Goal: Task Accomplishment & Management: Manage account settings

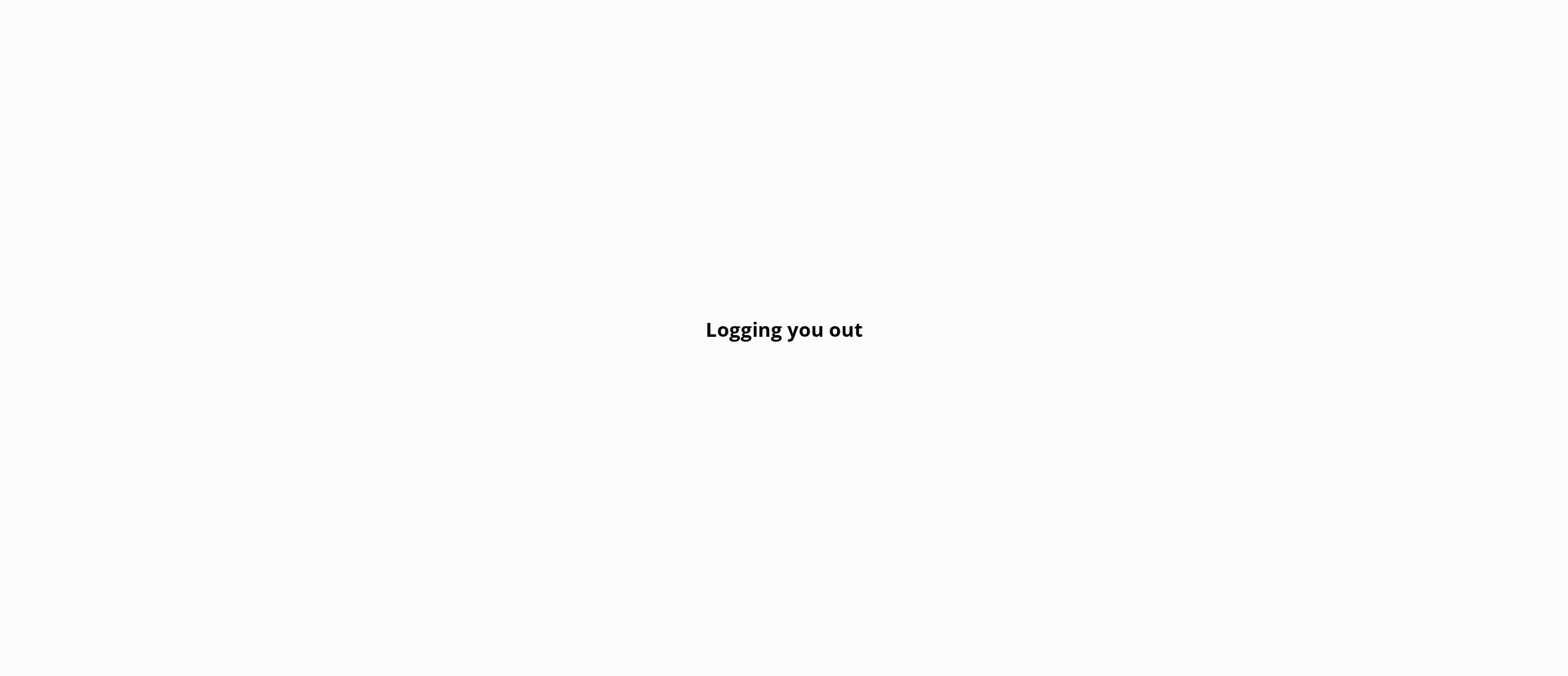
click at [273, 311] on div "Logging you out" at bounding box center [784, 338] width 1568 height 676
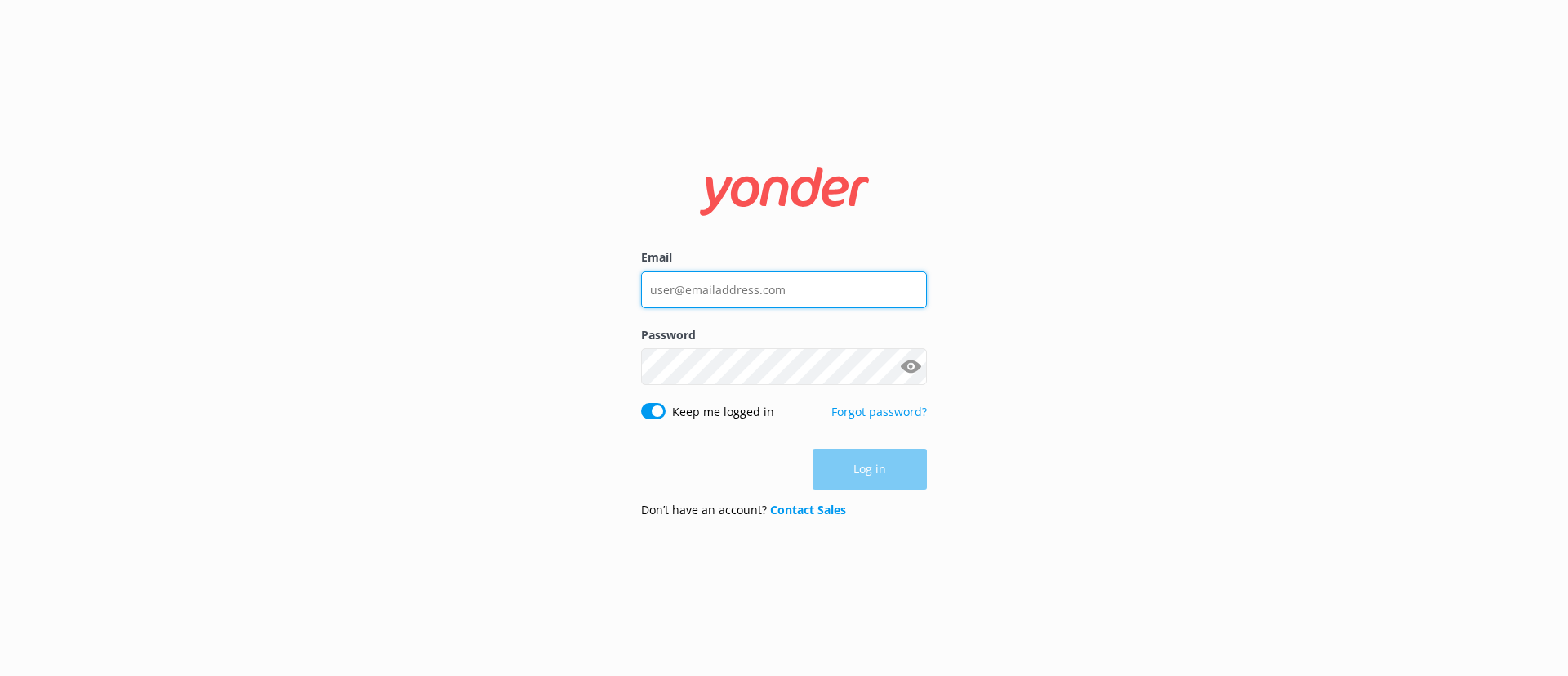
type input "[EMAIL_ADDRESS][DOMAIN_NAME]"
click at [862, 501] on div "Don’t have an account? Contact Sales" at bounding box center [784, 509] width 286 height 18
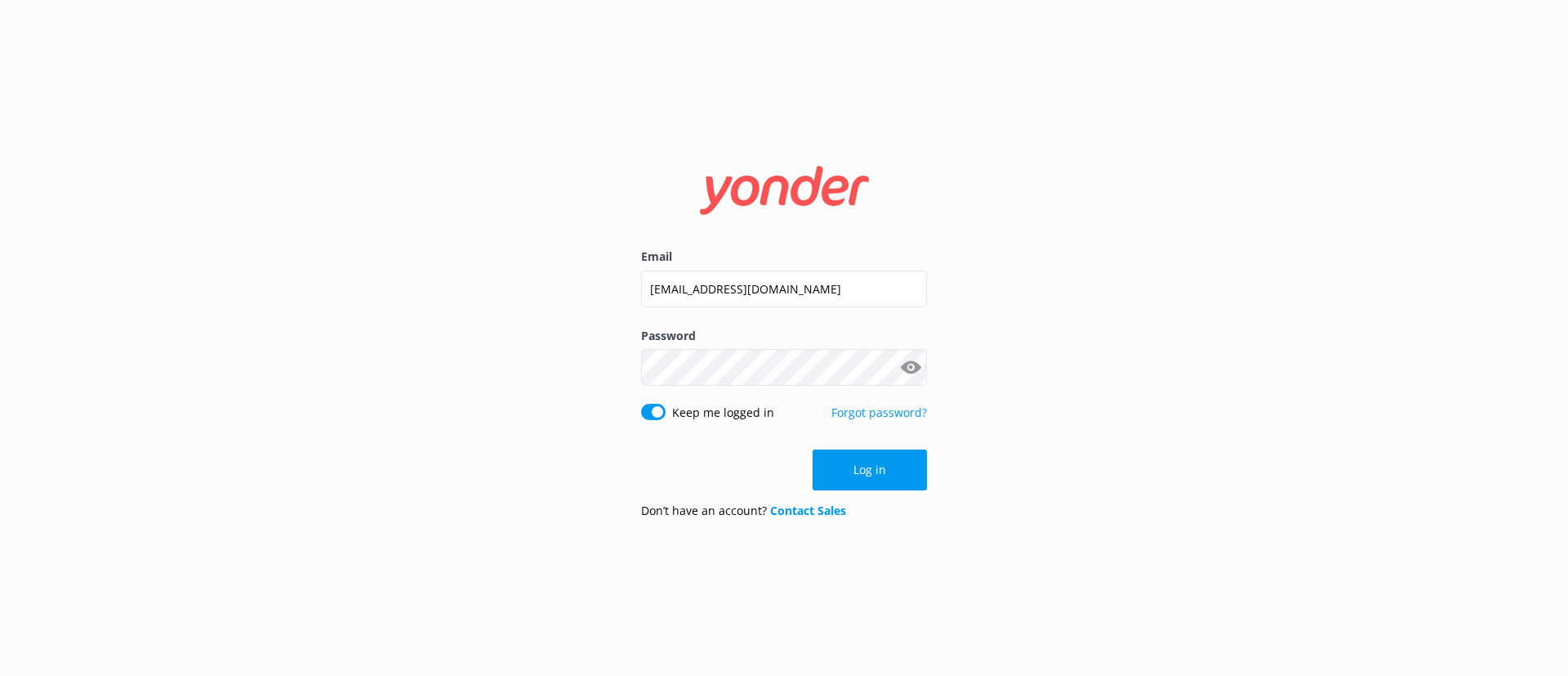
click at [855, 461] on button "Log in" at bounding box center [870, 470] width 114 height 41
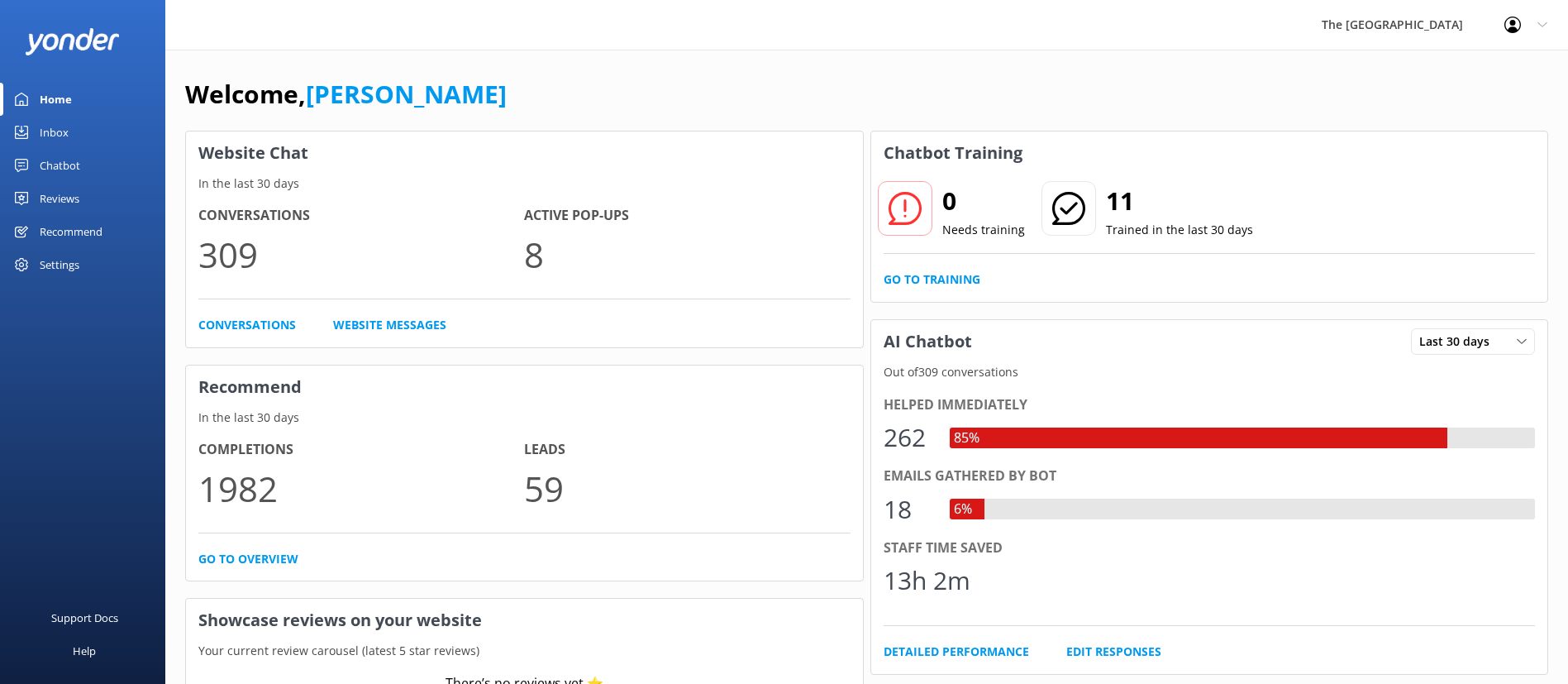
click at [91, 137] on link "Inbox" at bounding box center [83, 132] width 165 height 33
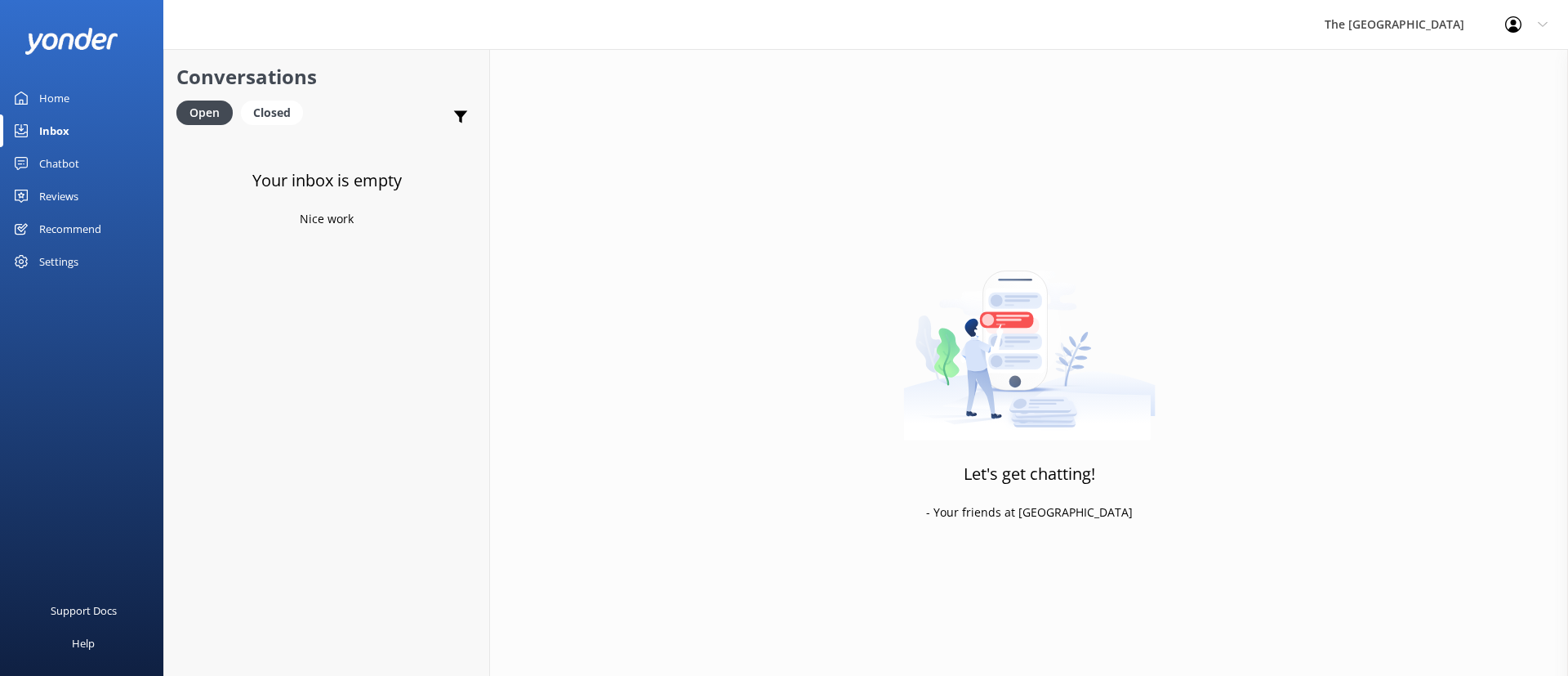
click at [67, 133] on div "Inbox" at bounding box center [54, 131] width 30 height 33
